Goal: Task Accomplishment & Management: Use online tool/utility

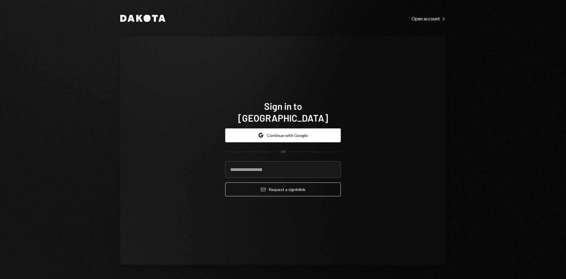
type input "**********"
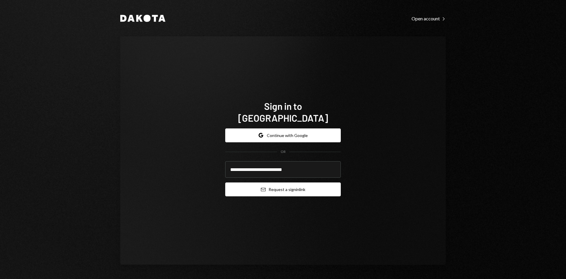
click at [266, 182] on button "Email Request a sign in link" at bounding box center [283, 189] width 116 height 14
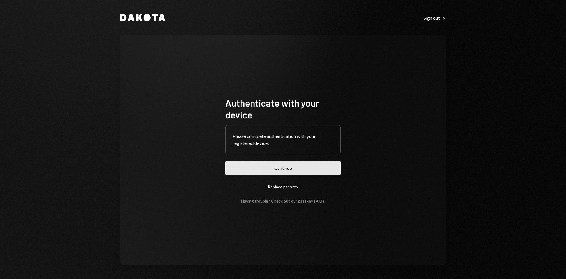
click at [265, 165] on button "Continue" at bounding box center [283, 168] width 116 height 14
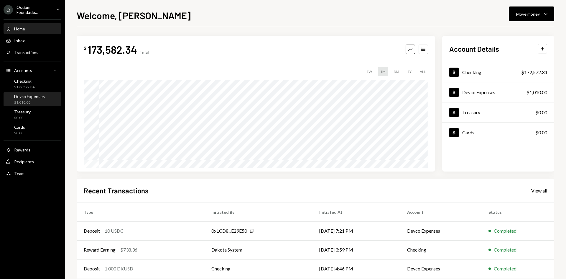
click at [39, 98] on div "Devco Expenses" at bounding box center [29, 96] width 31 height 5
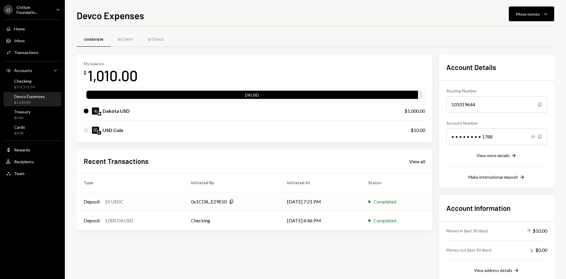
click at [234, 206] on td "0x1CD8...E29E50 Copy" at bounding box center [232, 201] width 96 height 19
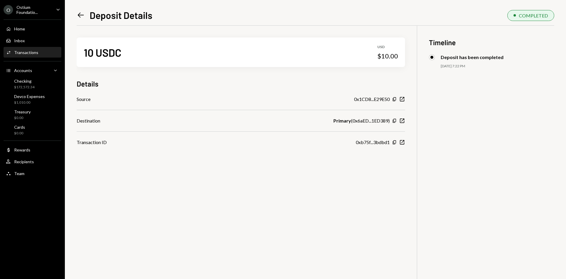
click at [492, 194] on div "10 USDC USD $10.00 Details Source 0x1CD8...E29E50 Copy New Window Destination P…" at bounding box center [316, 165] width 478 height 279
click at [28, 100] on div "$1,010.00" at bounding box center [29, 102] width 31 height 5
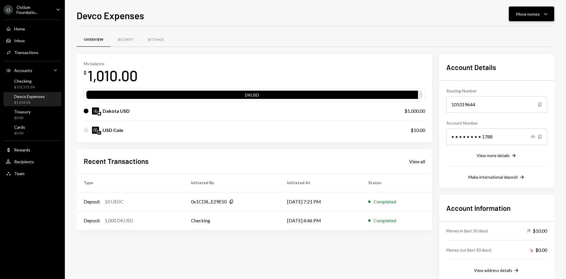
click at [522, 20] on button "Move money Caret Down" at bounding box center [531, 13] width 45 height 15
click at [522, 58] on div "Deposit" at bounding box center [526, 58] width 43 height 6
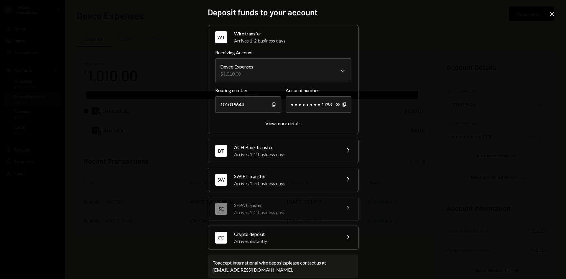
click at [242, 236] on div "Crypto deposit" at bounding box center [285, 233] width 103 height 7
